Goal: Information Seeking & Learning: Learn about a topic

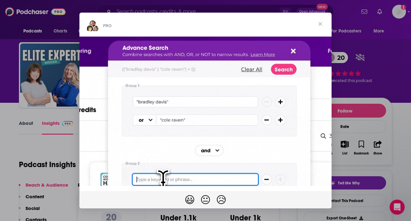
click at [321, 22] on span "Close" at bounding box center [320, 24] width 23 height 23
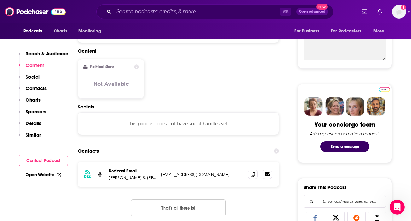
scroll to position [249, 0]
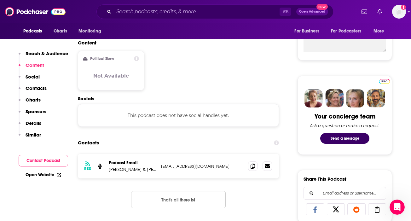
click at [36, 122] on p "Details" at bounding box center [34, 123] width 16 height 6
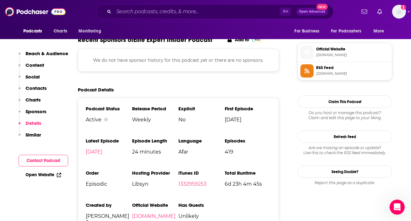
click at [35, 137] on p "Similar" at bounding box center [33, 135] width 15 height 6
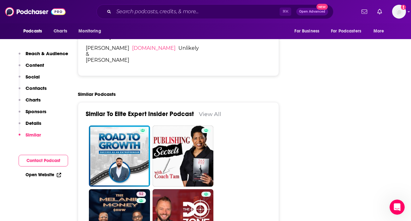
click at [49, 56] on p "Reach & Audience" at bounding box center [47, 53] width 43 height 6
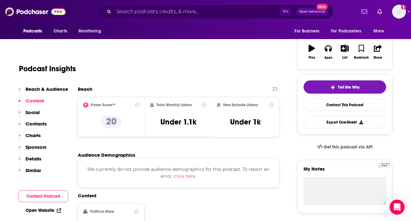
scroll to position [94, 0]
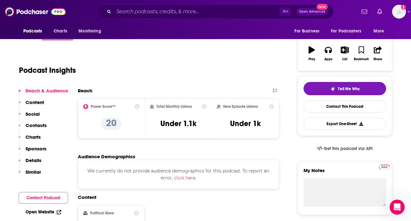
click at [31, 105] on p "Content" at bounding box center [35, 102] width 19 height 6
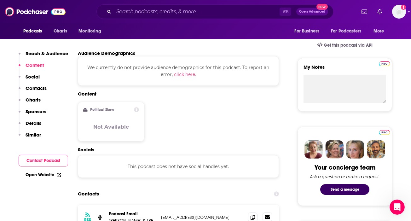
scroll to position [201, 0]
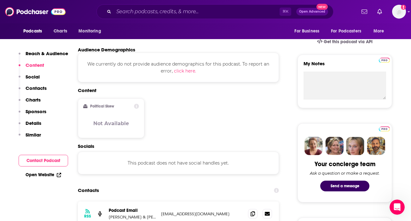
click at [32, 92] on button "Contacts" at bounding box center [33, 91] width 28 height 12
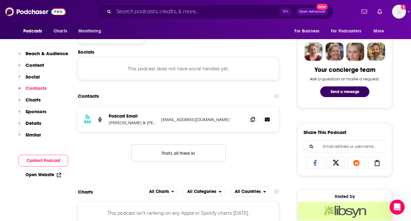
scroll to position [299, 0]
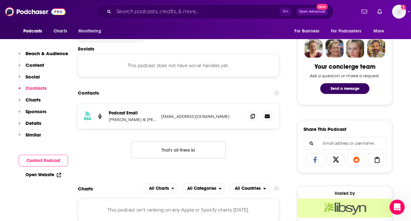
click at [32, 77] on p "Social" at bounding box center [33, 77] width 14 height 6
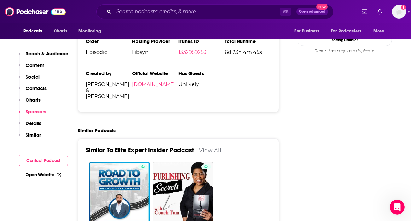
scroll to position [681, 0]
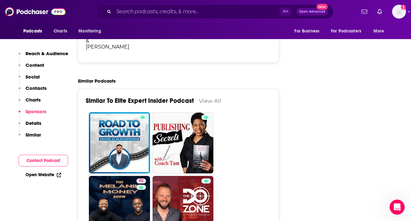
click at [58, 173] on icon at bounding box center [59, 175] width 4 height 4
click at [42, 67] on p "Content" at bounding box center [35, 65] width 19 height 6
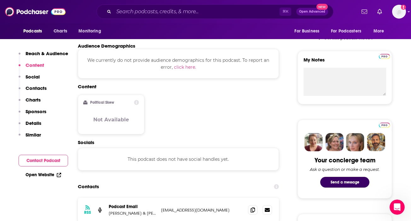
scroll to position [201, 0]
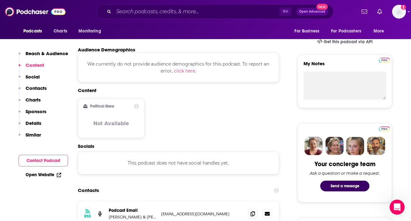
click at [45, 56] on p "Reach & Audience" at bounding box center [47, 53] width 43 height 6
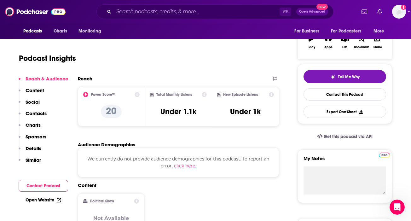
scroll to position [94, 0]
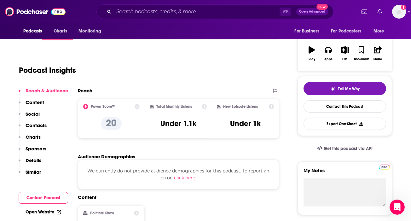
click at [25, 161] on button "Details" at bounding box center [30, 163] width 23 height 12
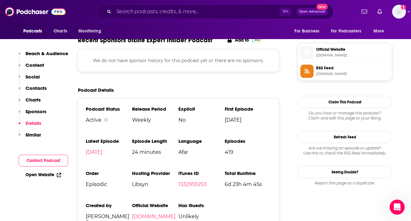
scroll to position [500, 0]
